Goal: Task Accomplishment & Management: Complete application form

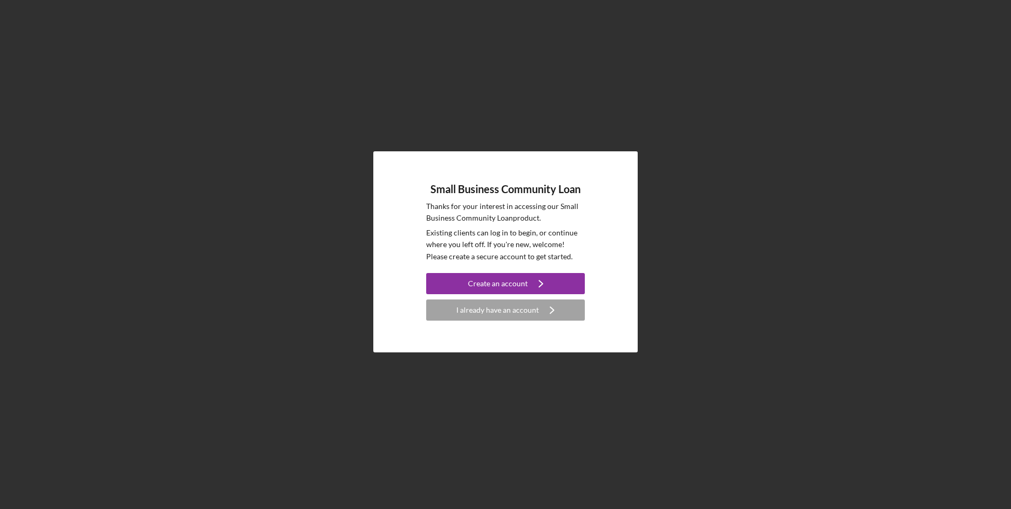
click at [482, 318] on div "I already have an account" at bounding box center [498, 309] width 83 height 21
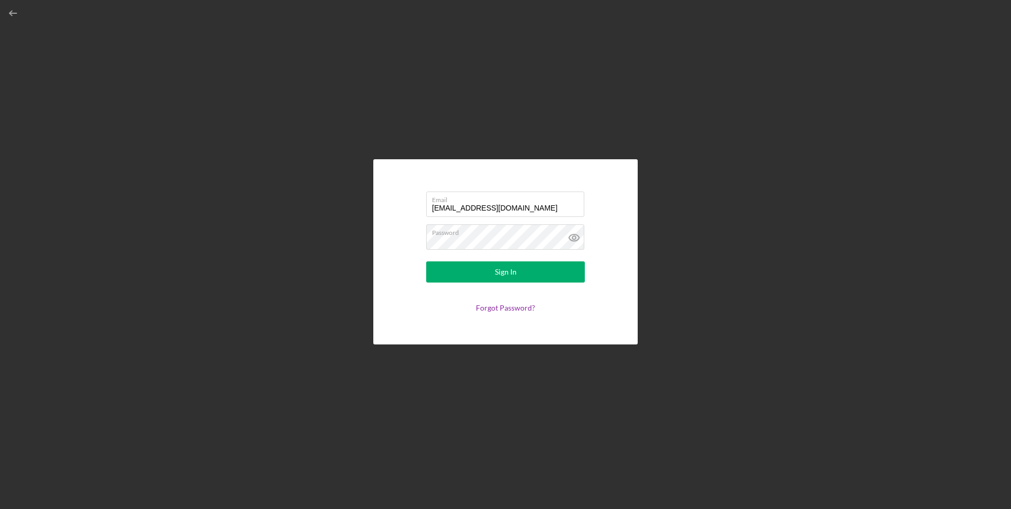
click at [507, 204] on input "[EMAIL_ADDRESS][DOMAIN_NAME]" at bounding box center [505, 203] width 158 height 25
type input "[EMAIL_ADDRESS][DOMAIN_NAME]"
click at [493, 274] on button "Sign In" at bounding box center [505, 271] width 159 height 21
